Goal: Complete application form

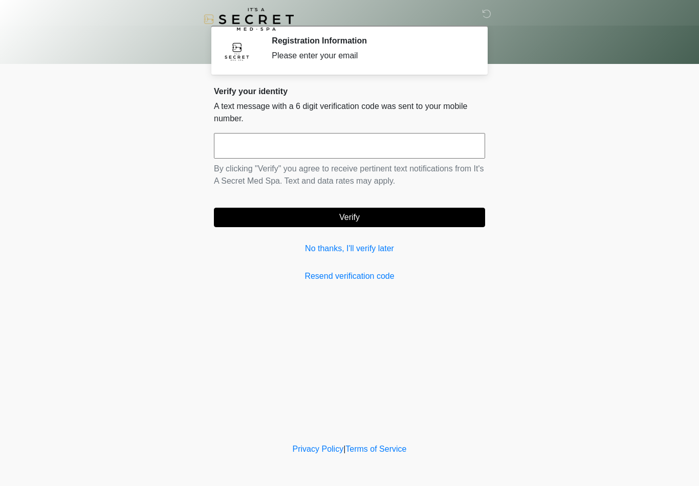
click at [334, 142] on input "text" at bounding box center [349, 146] width 271 height 26
type input "******"
click at [368, 224] on button "Verify" at bounding box center [349, 217] width 271 height 19
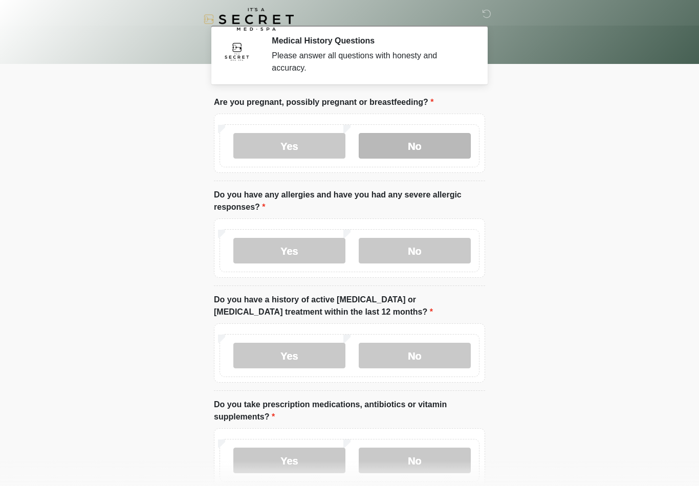
click at [434, 150] on label "No" at bounding box center [415, 146] width 112 height 26
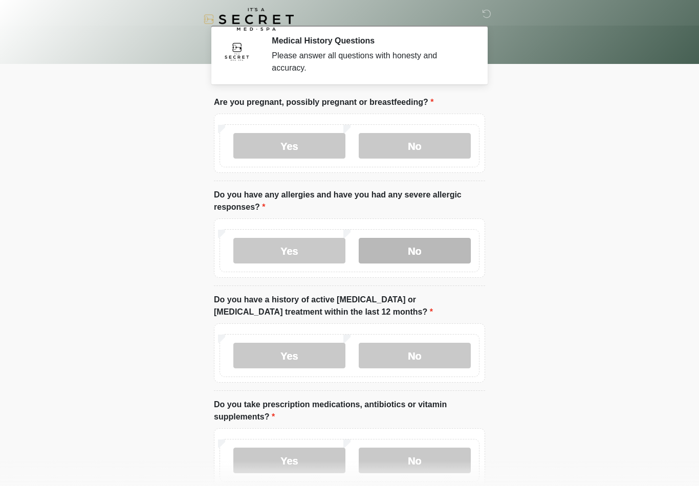
click at [429, 249] on label "No" at bounding box center [415, 251] width 112 height 26
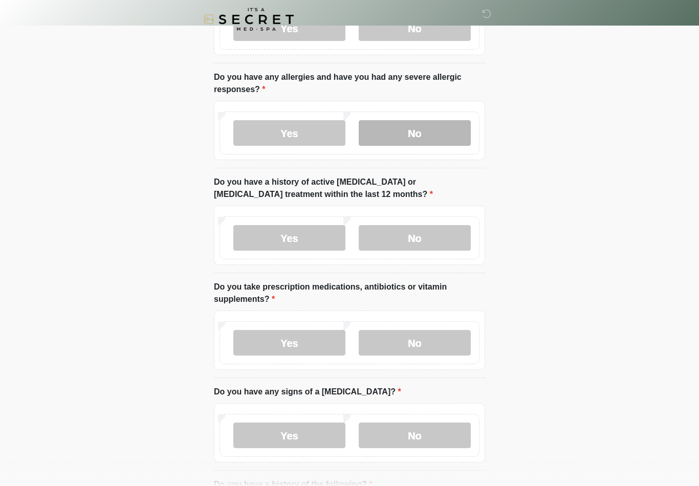
scroll to position [138, 0]
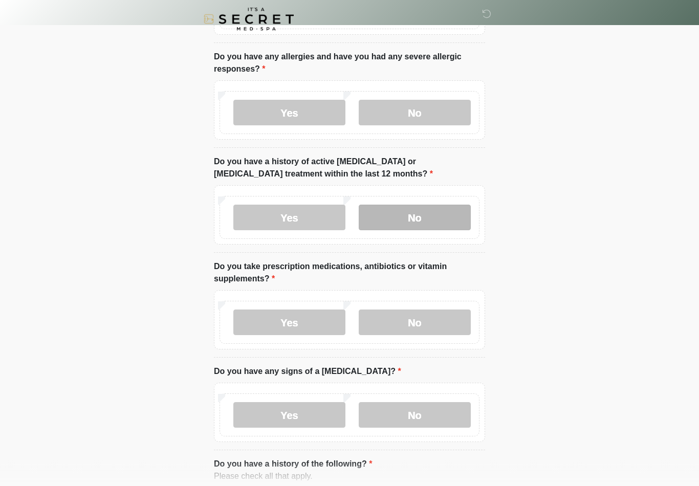
click at [415, 220] on label "No" at bounding box center [415, 218] width 112 height 26
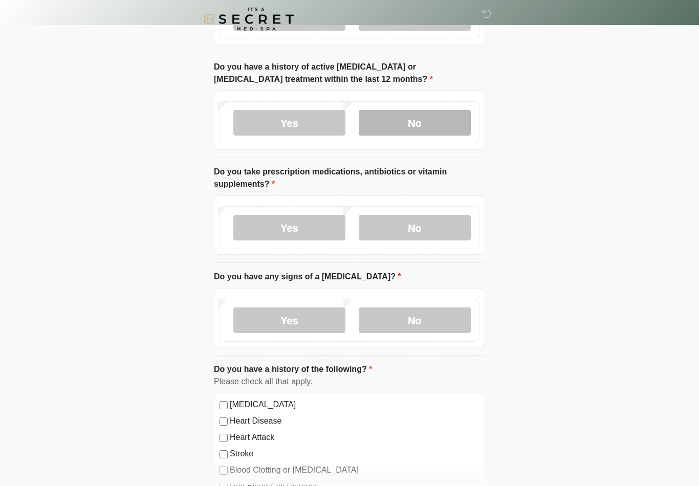
scroll to position [240, 0]
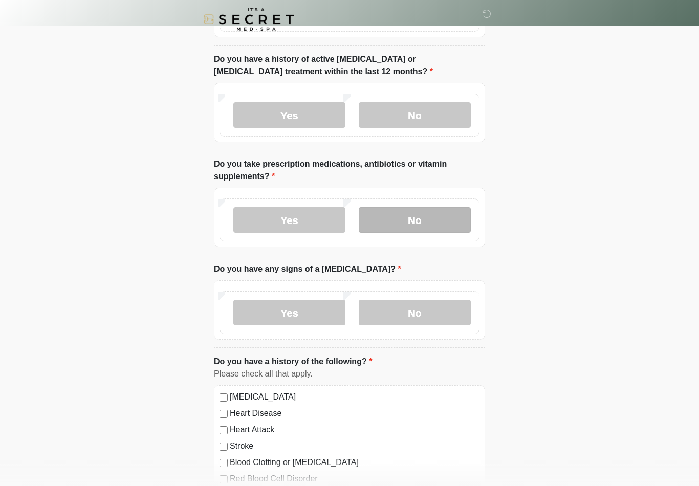
click at [402, 220] on label "No" at bounding box center [415, 220] width 112 height 26
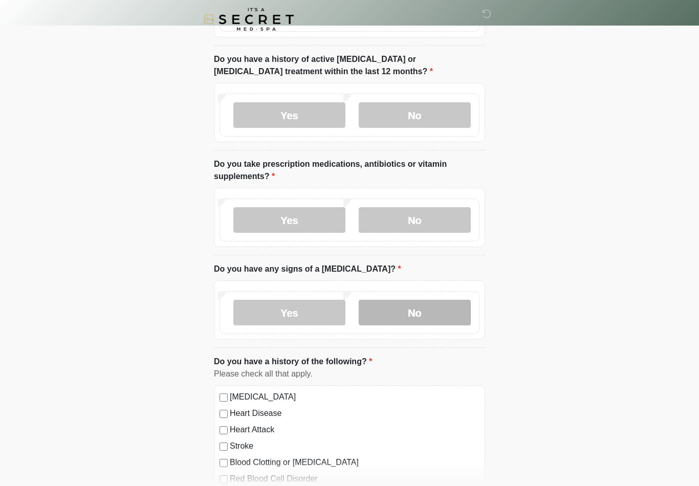
click at [398, 308] on label "No" at bounding box center [415, 313] width 112 height 26
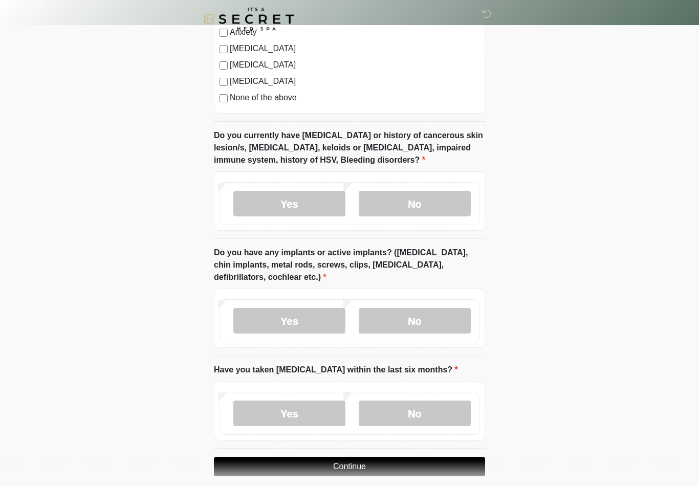
scroll to position [747, 0]
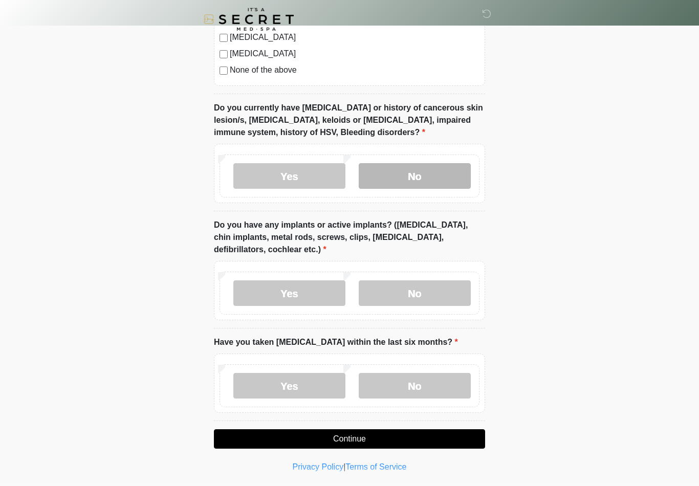
click at [415, 181] on label "No" at bounding box center [415, 176] width 112 height 26
click at [408, 300] on label "No" at bounding box center [415, 293] width 112 height 26
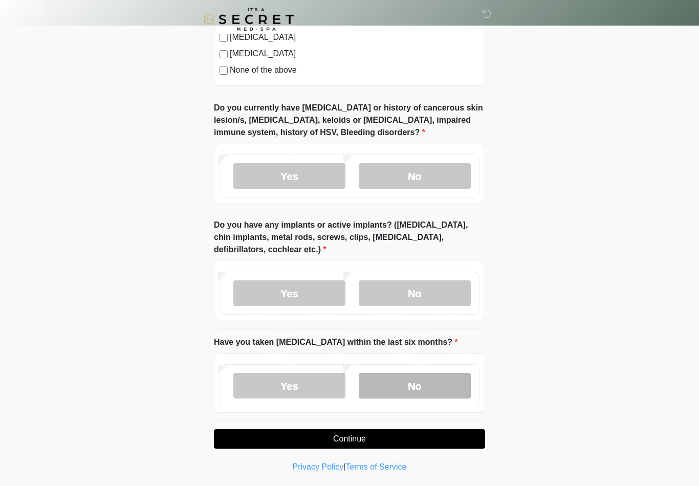
click at [406, 374] on label "No" at bounding box center [415, 386] width 112 height 26
click at [388, 440] on button "Continue" at bounding box center [349, 438] width 271 height 19
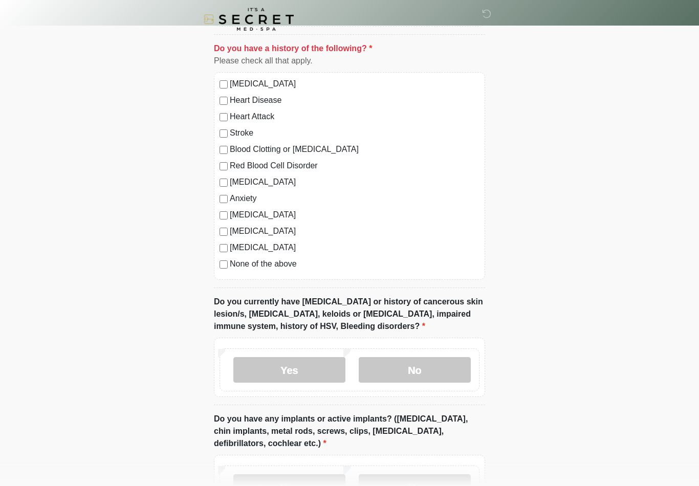
click at [281, 262] on label "None of the above" at bounding box center [355, 264] width 250 height 12
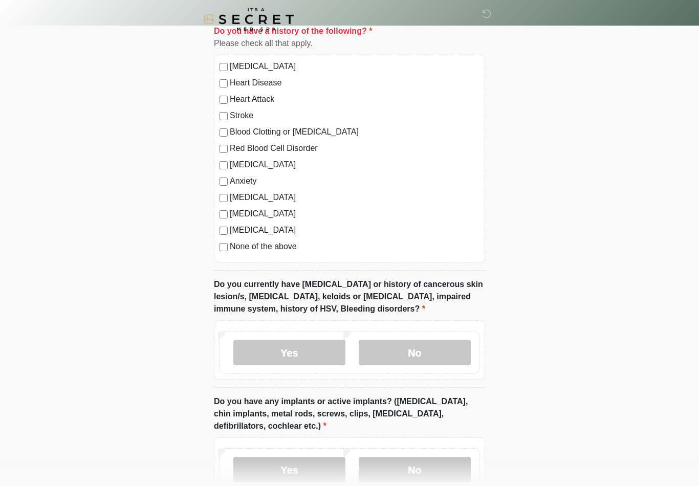
scroll to position [747, 0]
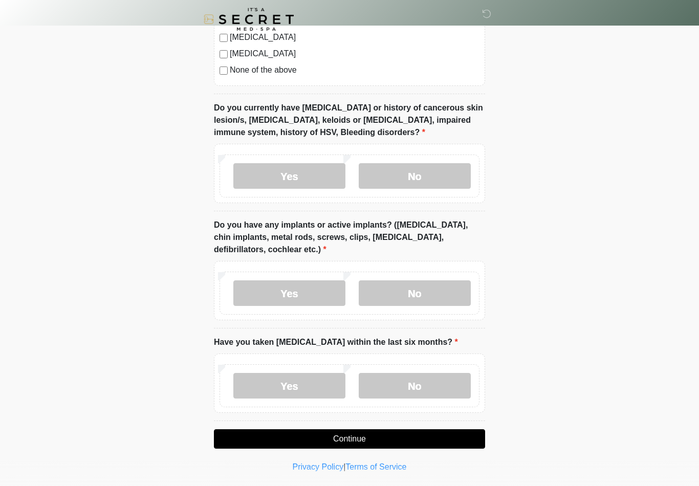
click at [368, 442] on button "Continue" at bounding box center [349, 438] width 271 height 19
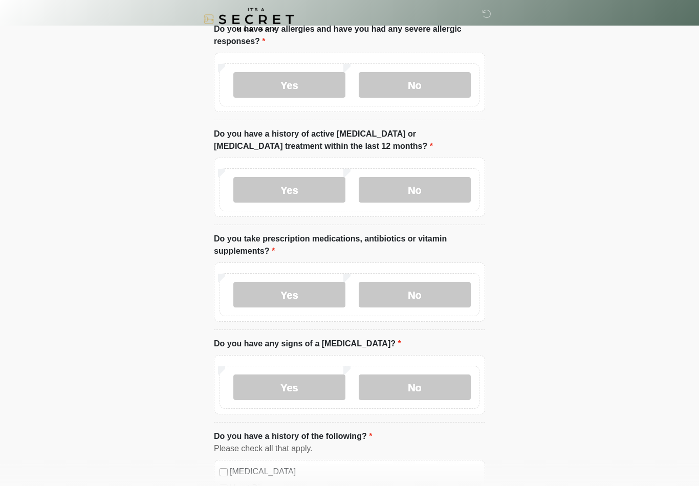
scroll to position [0, 0]
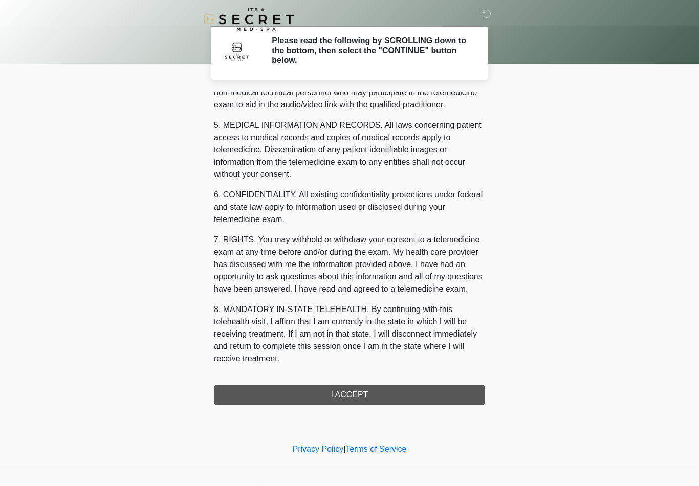
click at [373, 397] on div "1. PURPOSE. The purpose of this form is to obtain your consent for a telemedici…" at bounding box center [349, 248] width 271 height 313
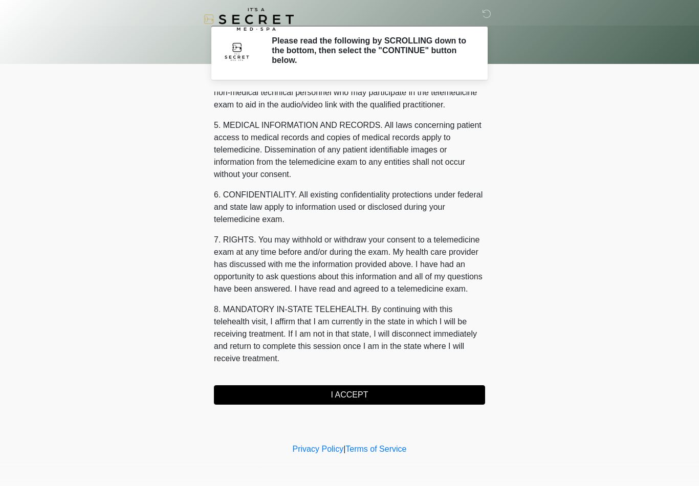
scroll to position [312, 0]
click at [366, 389] on button "I ACCEPT" at bounding box center [349, 394] width 271 height 19
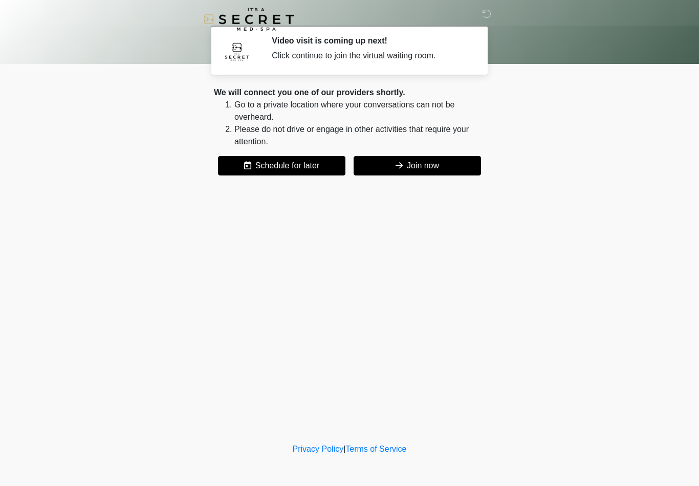
click at [410, 159] on button "Join now" at bounding box center [416, 165] width 127 height 19
